Goal: Check status: Check status

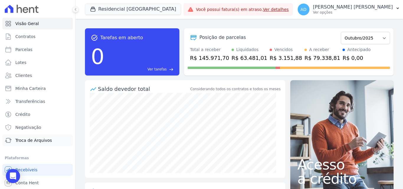
click at [39, 141] on span "Troca de Arquivos" at bounding box center [33, 141] width 37 height 6
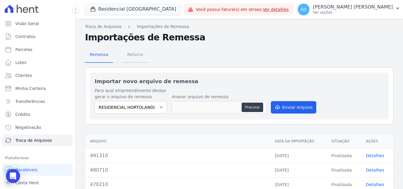
click at [134, 56] on span "Retorno" at bounding box center [135, 55] width 23 height 12
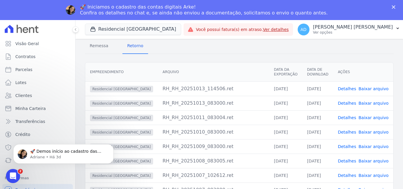
scroll to position [59, 0]
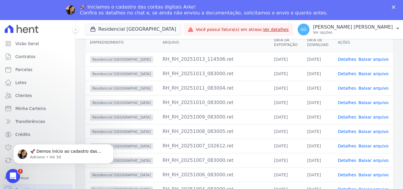
click at [350, 60] on link "Detalhes" at bounding box center [347, 59] width 18 height 5
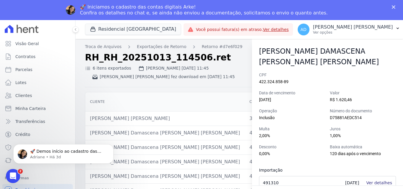
click at [386, 181] on link "Ver detalhes" at bounding box center [379, 183] width 26 height 5
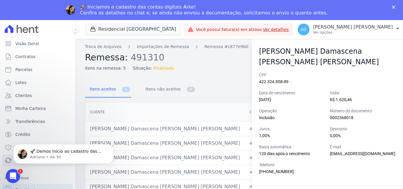
click at [200, 79] on div "Itens aceitos 5 Itens não aceitos 0 Cliente CPF Data de vencimento [GEOGRAPHIC_…" at bounding box center [239, 135] width 309 height 118
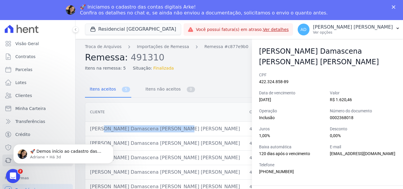
drag, startPoint x: 90, startPoint y: 129, endPoint x: 164, endPoint y: 129, distance: 74.7
click at [164, 129] on td "[PERSON_NAME] Damascena [PERSON_NAME] [PERSON_NAME]" at bounding box center [164, 129] width 159 height 14
copy td "[PERSON_NAME] Damascena [PERSON_NAME] [PERSON_NAME]"
click at [45, 58] on link "Contratos" at bounding box center [37, 57] width 71 height 12
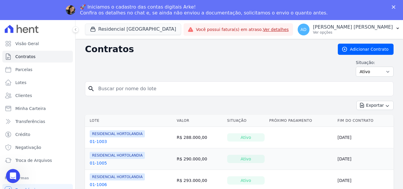
click at [139, 69] on div "Situação: Ativo Todos Pausado Distratado Rascunho Expirado Encerrado" at bounding box center [239, 68] width 309 height 17
click at [21, 70] on span "Parcelas" at bounding box center [23, 70] width 17 height 6
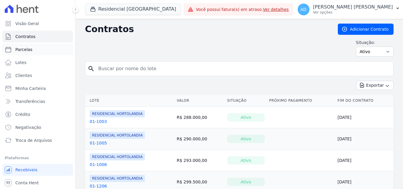
select select
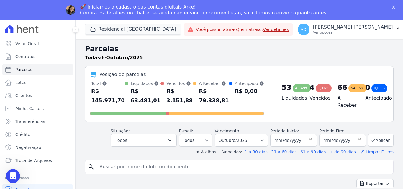
click at [119, 162] on input "search" at bounding box center [243, 167] width 295 height 12
paste input "[PERSON_NAME] Damascena [PERSON_NAME] [PERSON_NAME]"
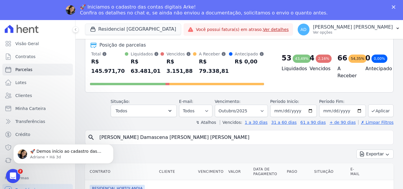
type input "[PERSON_NAME] Damascena [PERSON_NAME] [PERSON_NAME]"
select select
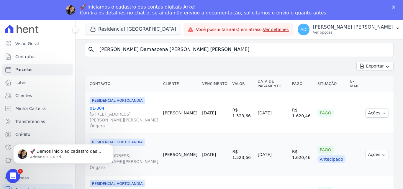
scroll to position [59, 0]
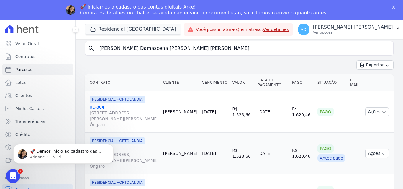
click at [99, 106] on link "01-804 [STREET_ADDRESS][PERSON_NAME][PERSON_NAME] Ôngaro" at bounding box center [124, 116] width 69 height 24
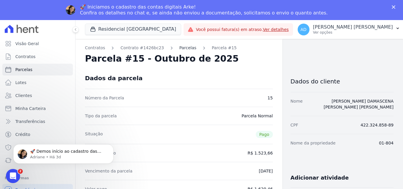
click at [183, 48] on link "Parcelas" at bounding box center [188, 48] width 17 height 6
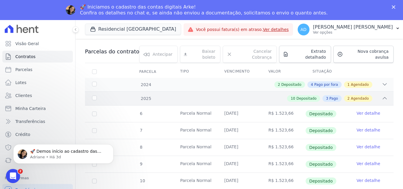
scroll to position [56, 0]
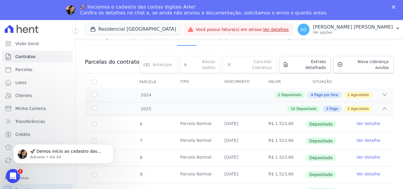
click at [365, 121] on link "Ver detalhe" at bounding box center [369, 124] width 24 height 6
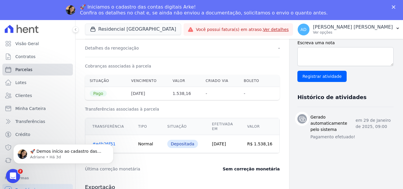
click at [35, 71] on link "Parcelas" at bounding box center [37, 70] width 71 height 12
select select
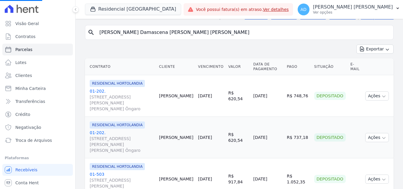
select select
